Goal: Task Accomplishment & Management: Complete application form

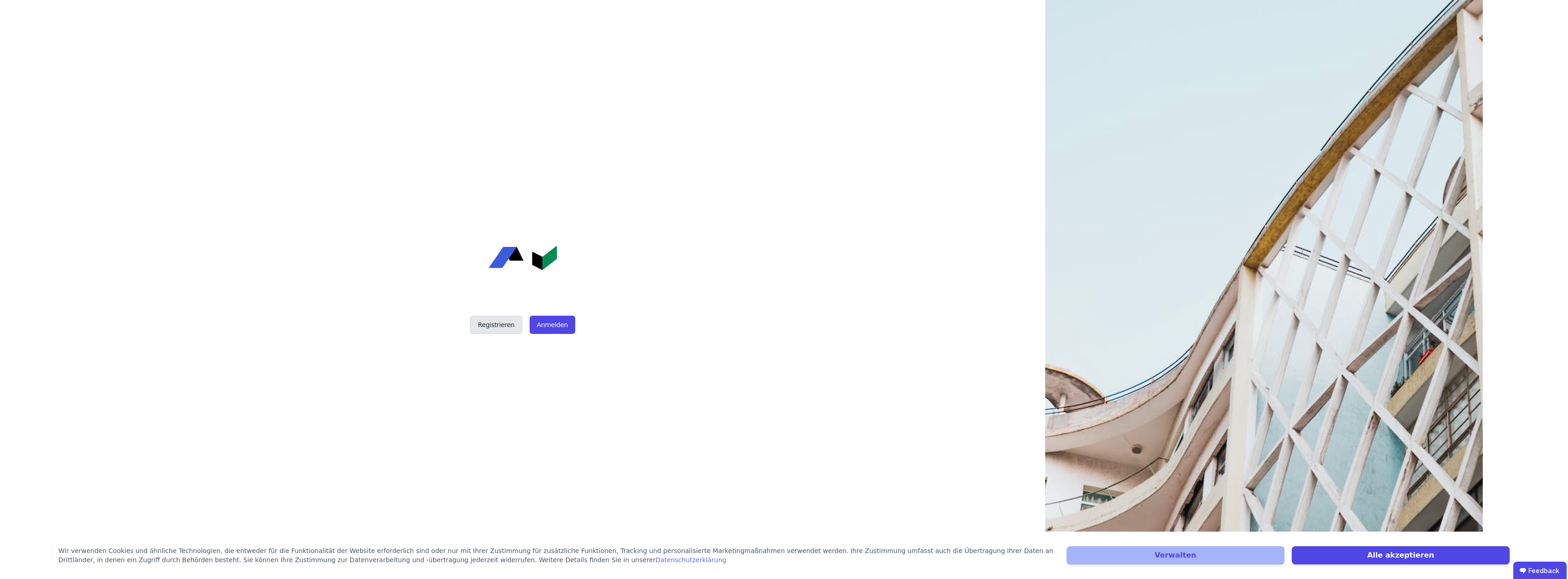
click at [496, 325] on button "Registrieren" at bounding box center [496, 325] width 52 height 18
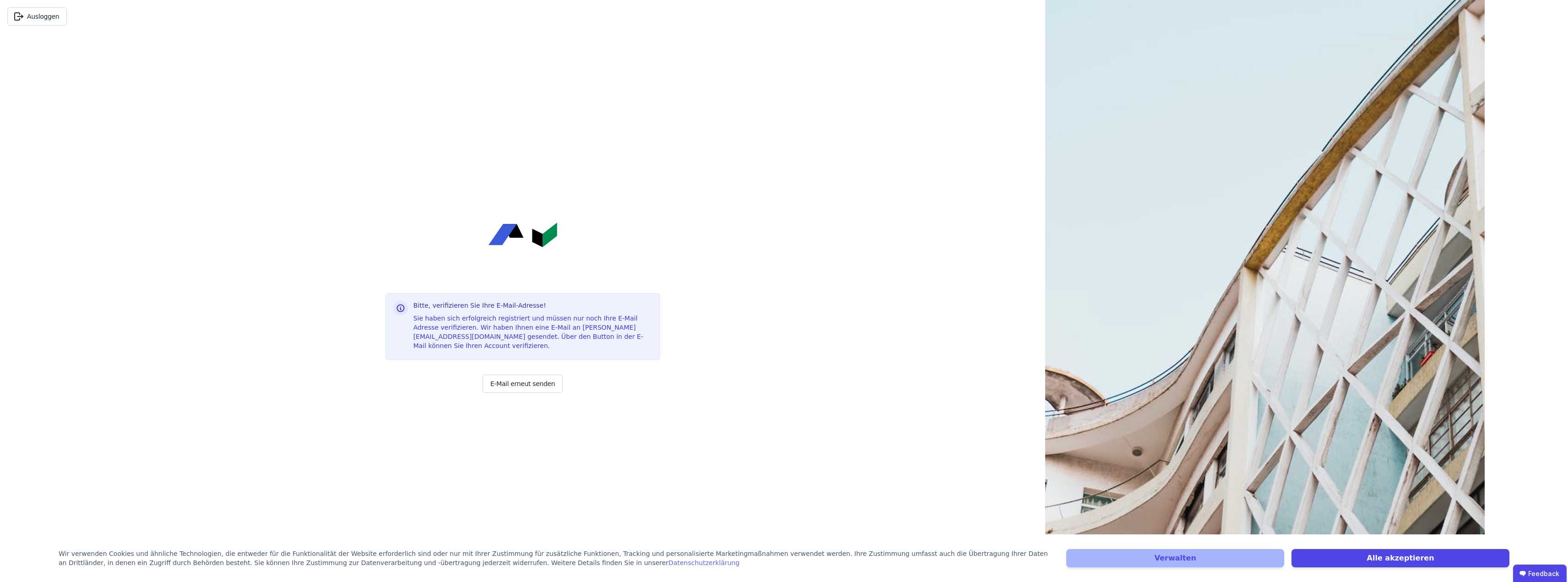
click at [690, 402] on div "Ausloggen Bitte, verifizieren Sie Ihre E-Mail-Adresse! Sie haben sich erfolgrei…" at bounding box center [523, 291] width 1045 height 582
click at [1402, 560] on button "Alle akzeptieren" at bounding box center [1400, 557] width 218 height 18
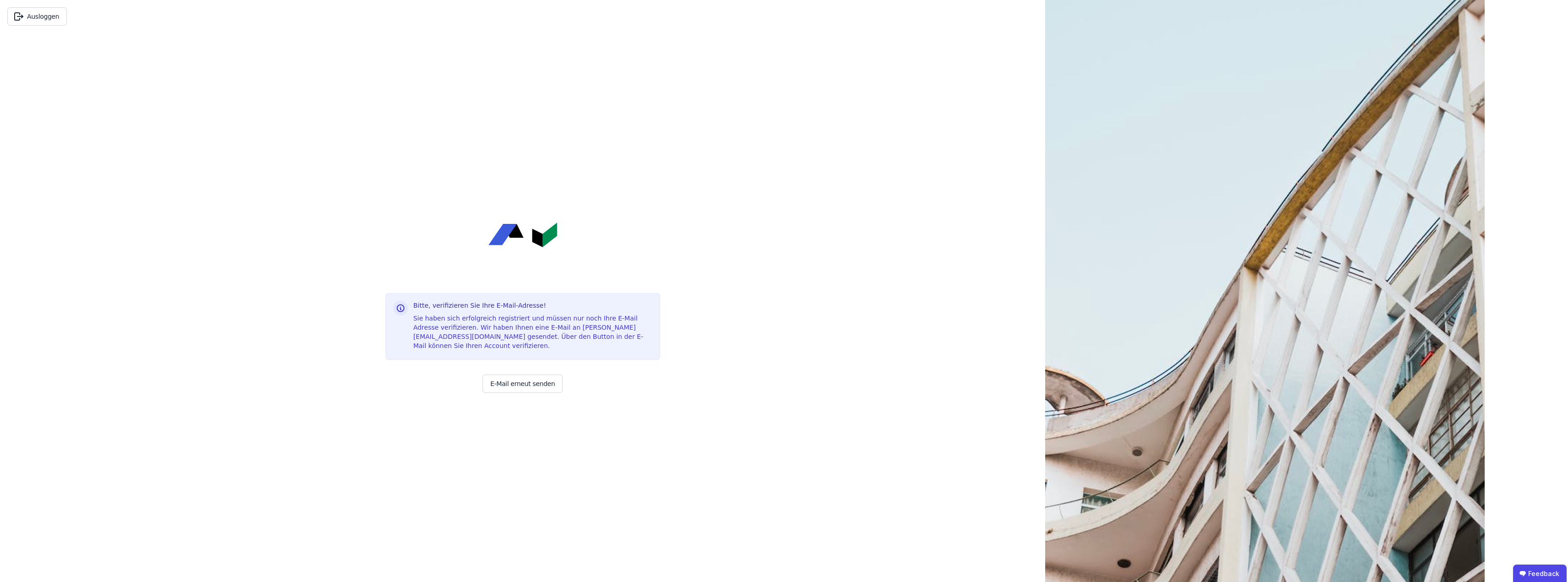
click at [769, 355] on div "Ausloggen Bitte, verifizieren Sie Ihre E-Mail-Adresse! Sie haben sich erfolgrei…" at bounding box center [523, 291] width 1045 height 582
